Goal: Find specific page/section: Find specific page/section

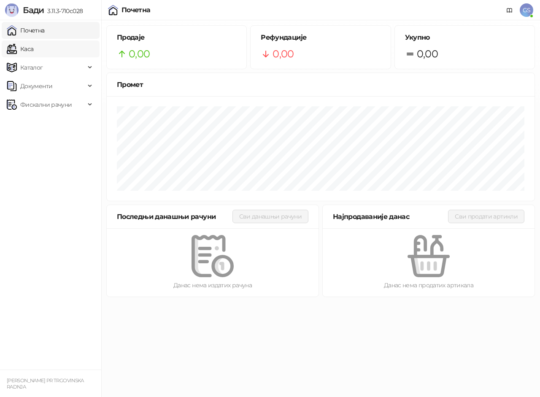
click at [33, 53] on link "Каса" at bounding box center [20, 49] width 27 height 17
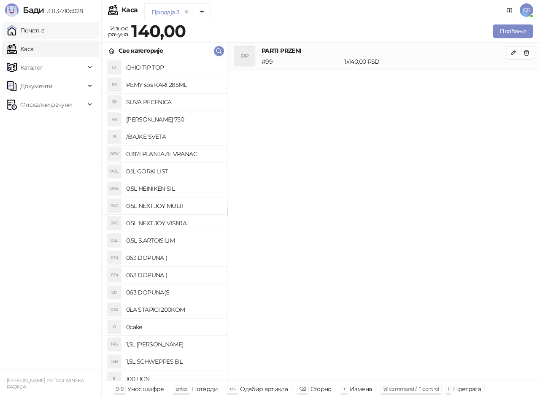
click at [45, 30] on link "Почетна" at bounding box center [26, 30] width 38 height 17
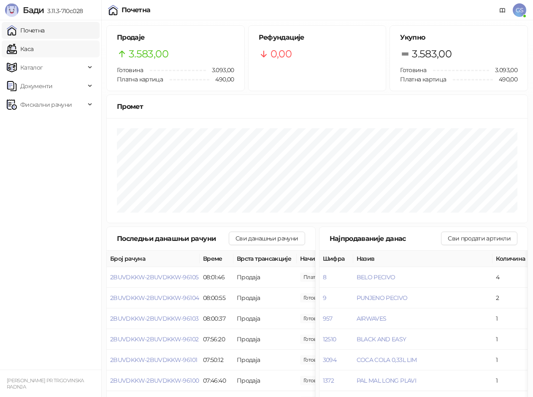
click at [28, 48] on link "Каса" at bounding box center [20, 49] width 27 height 17
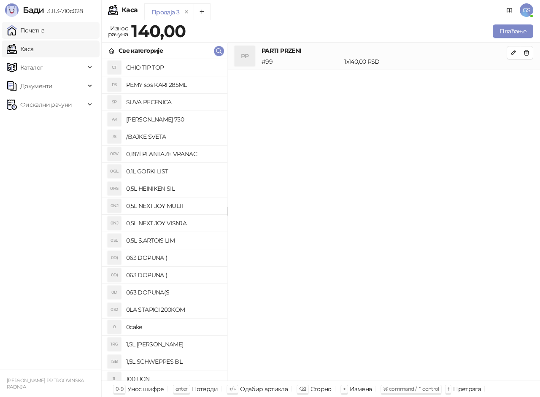
click at [41, 28] on link "Почетна" at bounding box center [26, 30] width 38 height 17
